Goal: Find specific page/section: Find specific page/section

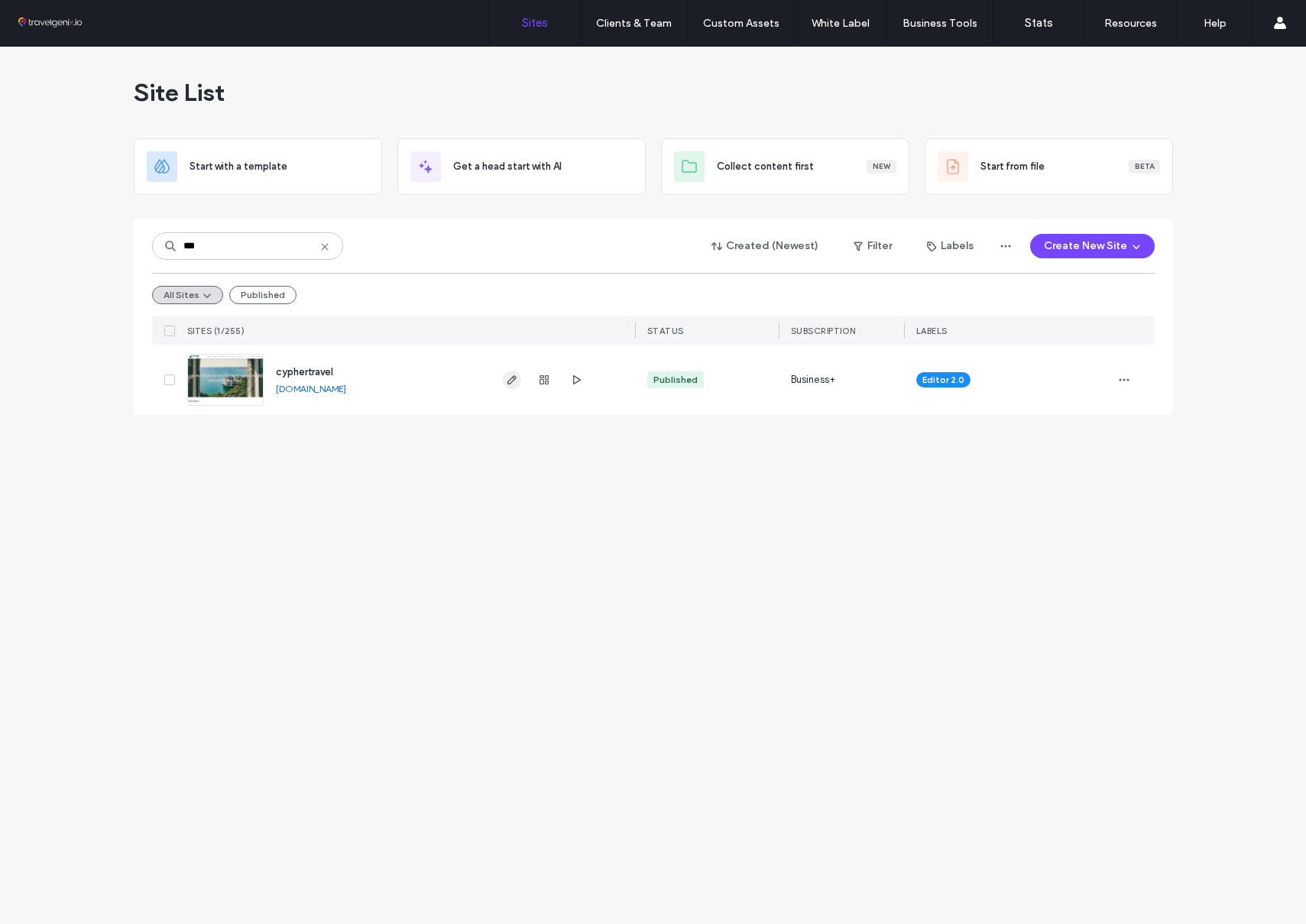
type input "***"
click at [515, 382] on icon "button" at bounding box center [511, 379] width 12 height 12
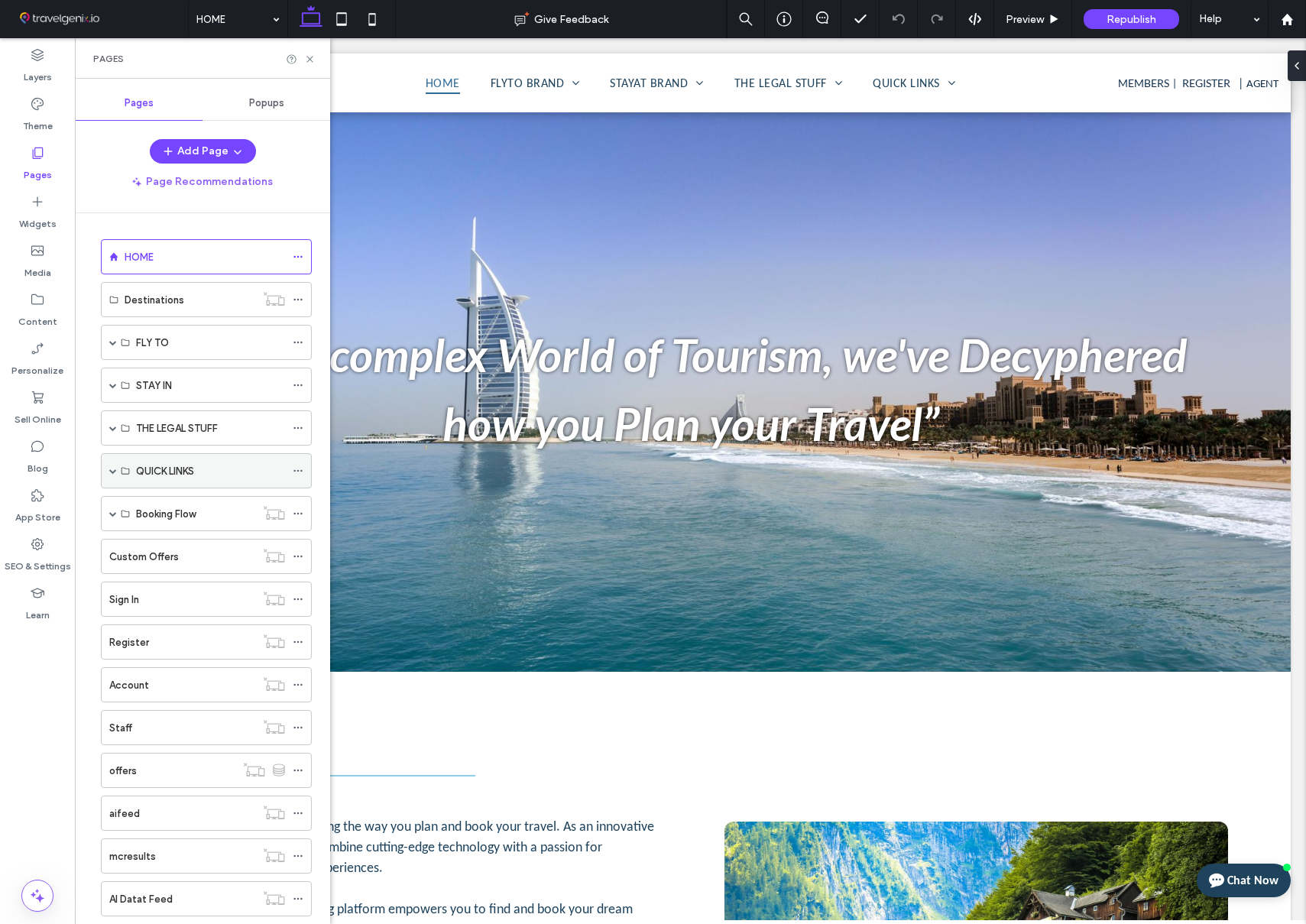
click at [113, 471] on span at bounding box center [113, 470] width 7 height 7
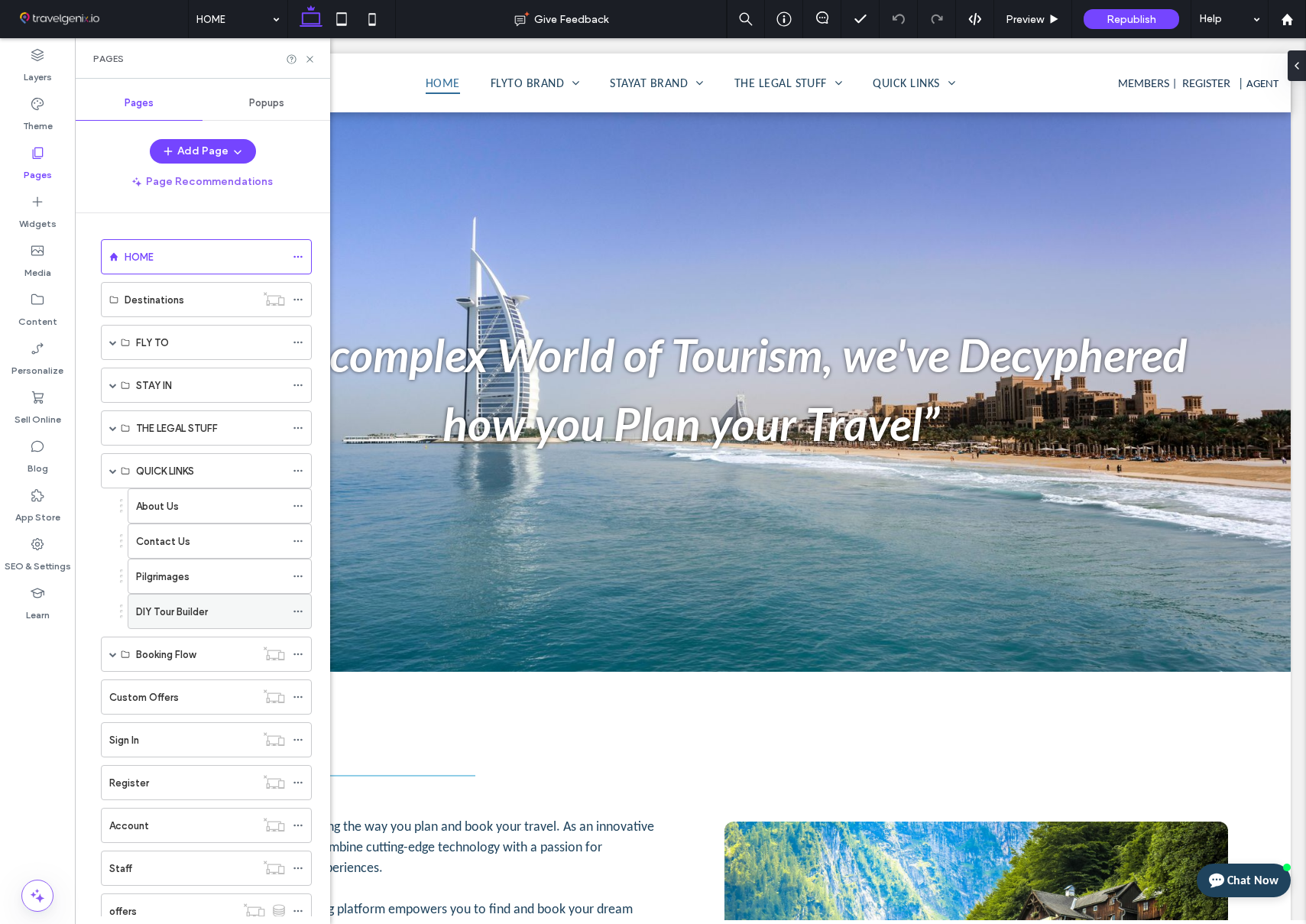
click at [182, 609] on label "DIY Tour Builder" at bounding box center [172, 611] width 72 height 26
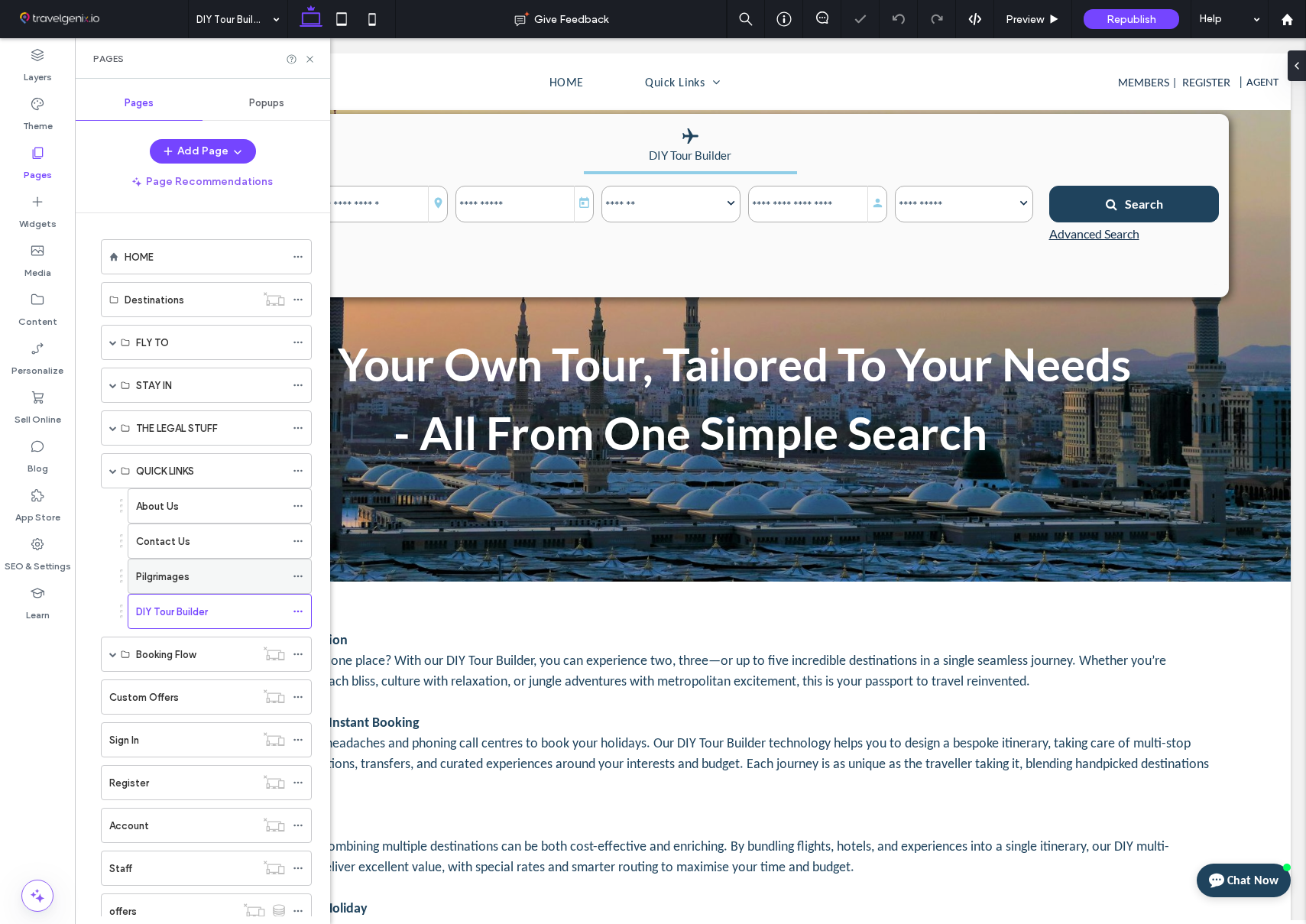
click at [182, 577] on label "Pilgrimages" at bounding box center [162, 576] width 54 height 26
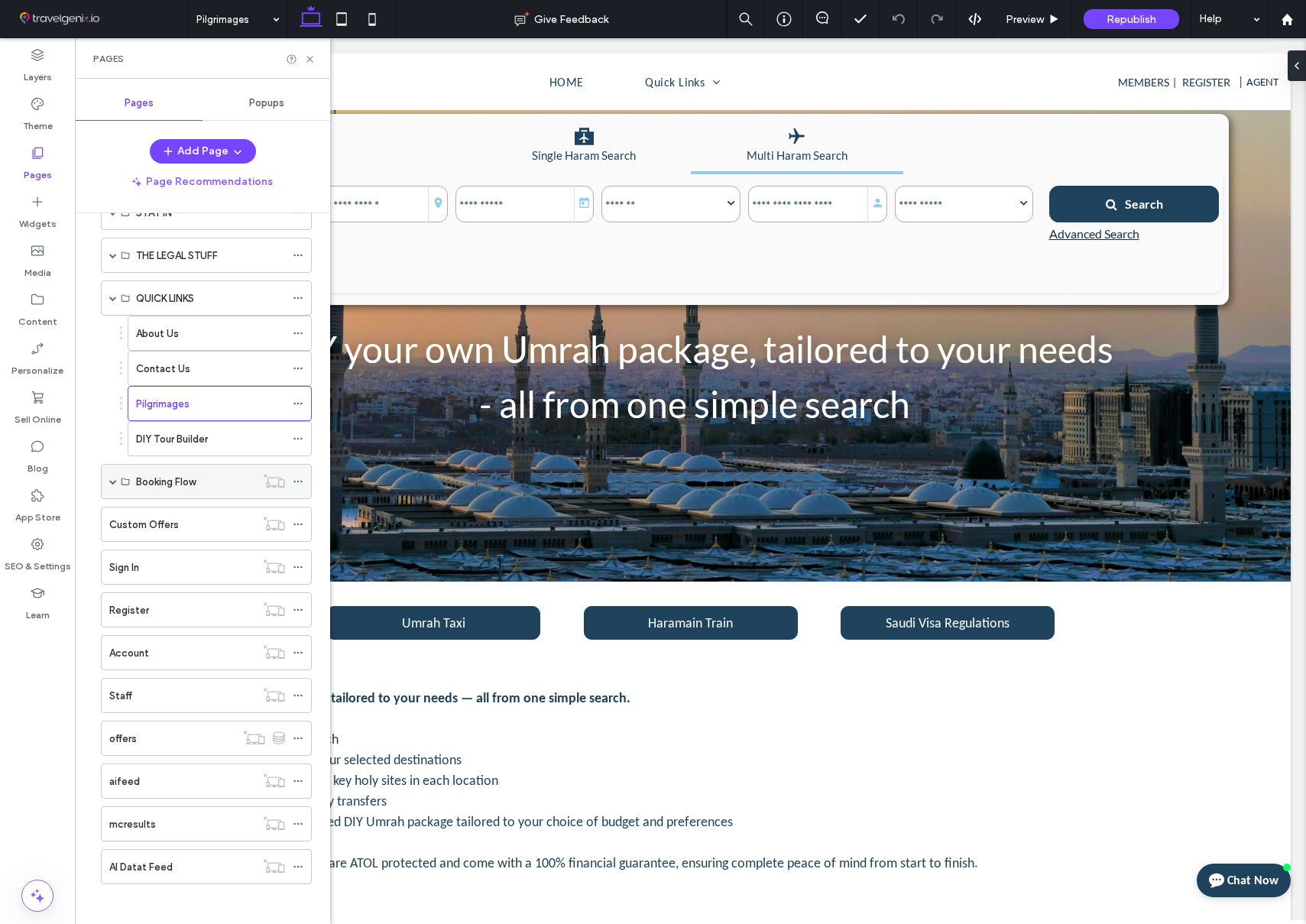
scroll to position [173, 0]
click at [114, 482] on span at bounding box center [113, 480] width 7 height 7
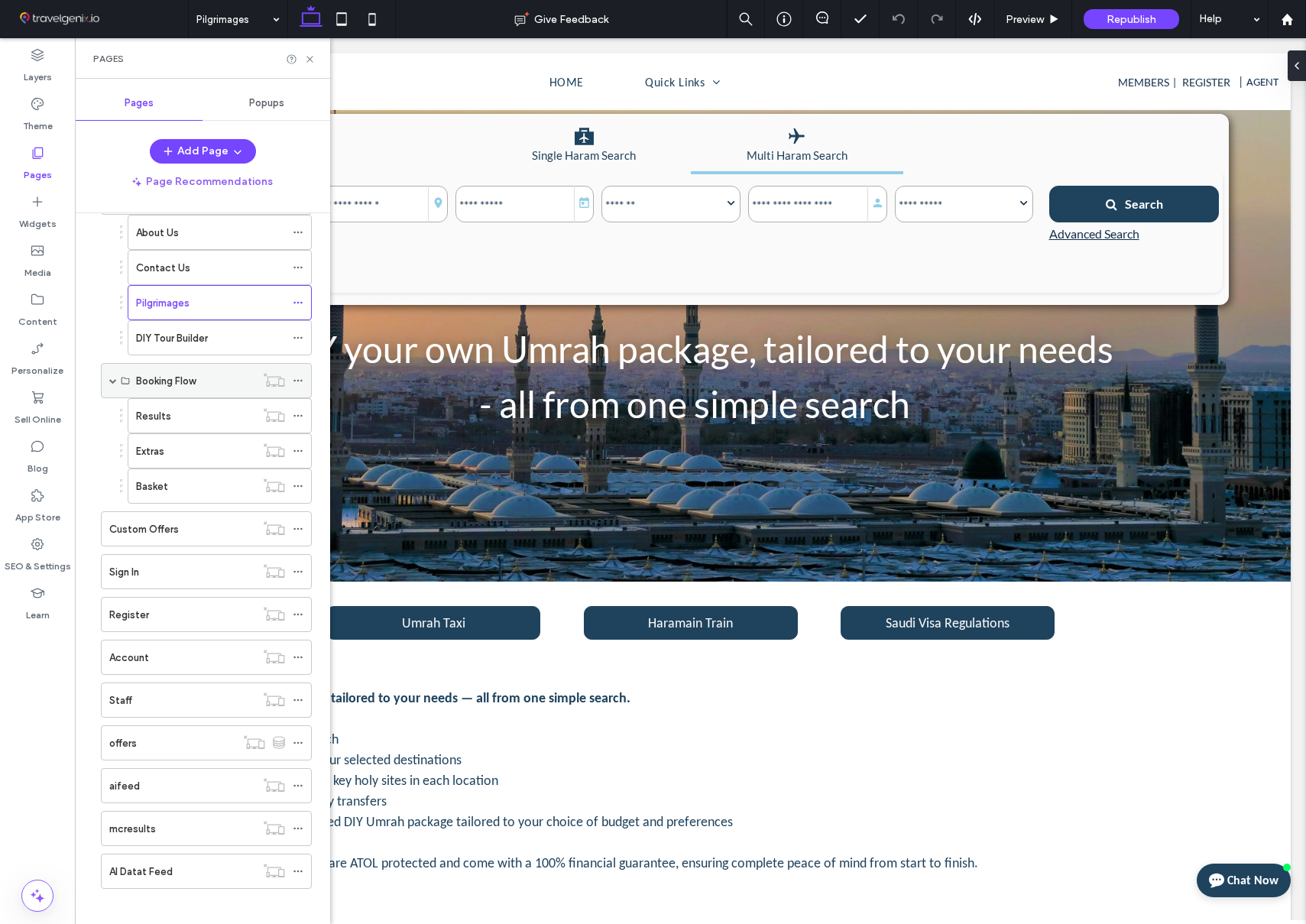
scroll to position [282, 0]
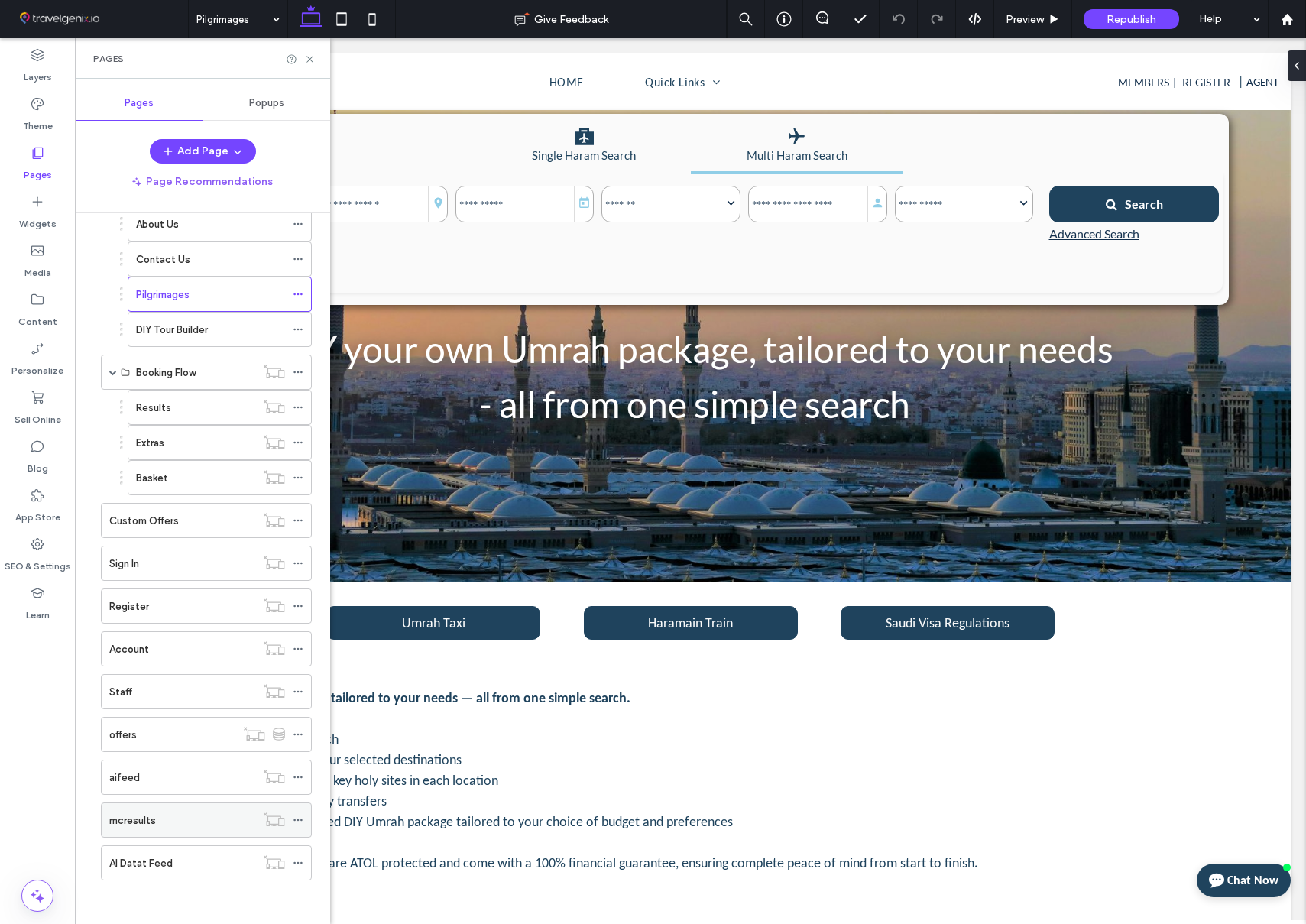
click at [204, 817] on div "mcresults" at bounding box center [182, 821] width 146 height 16
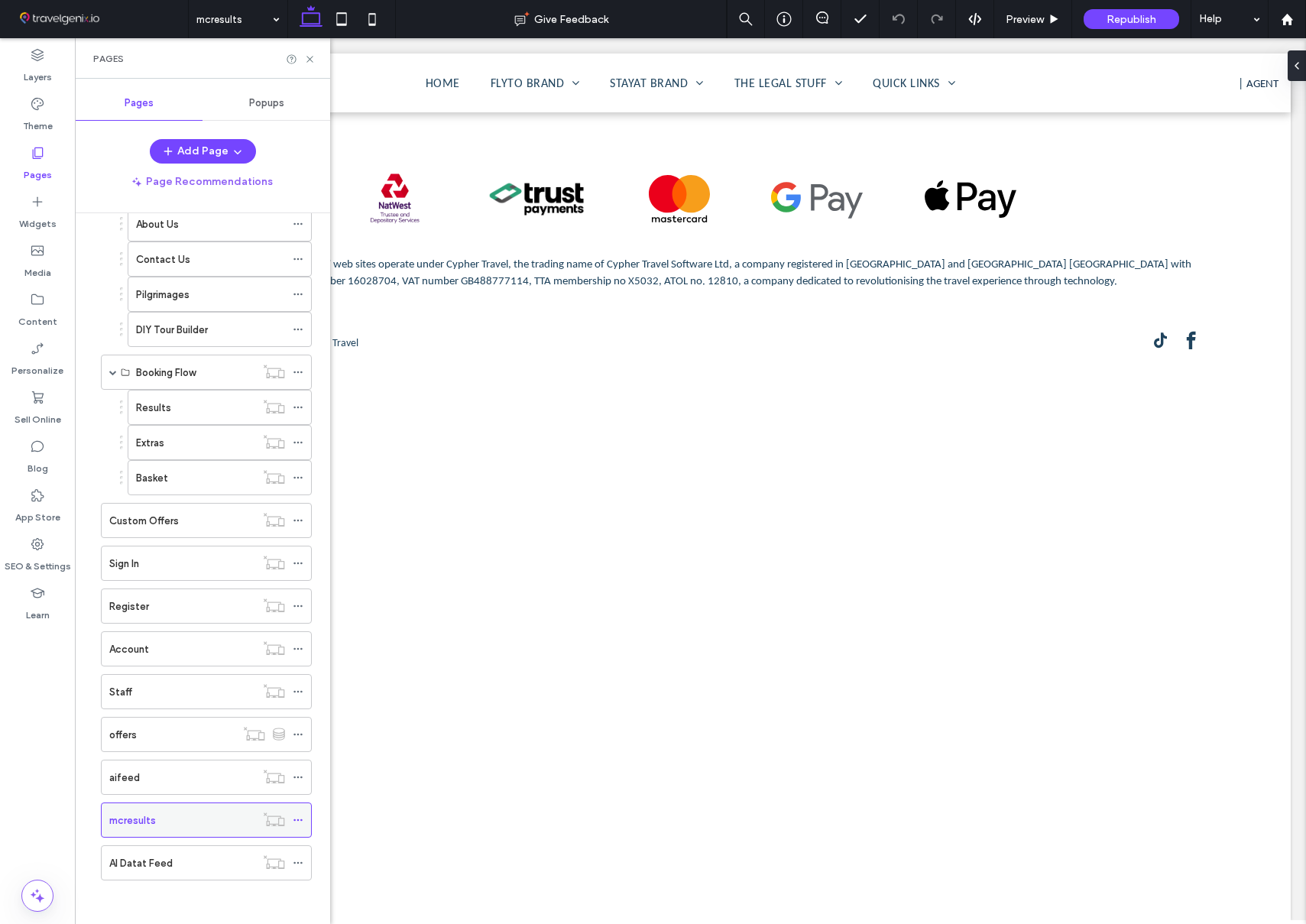
scroll to position [0, 0]
